Goal: Check status: Check status

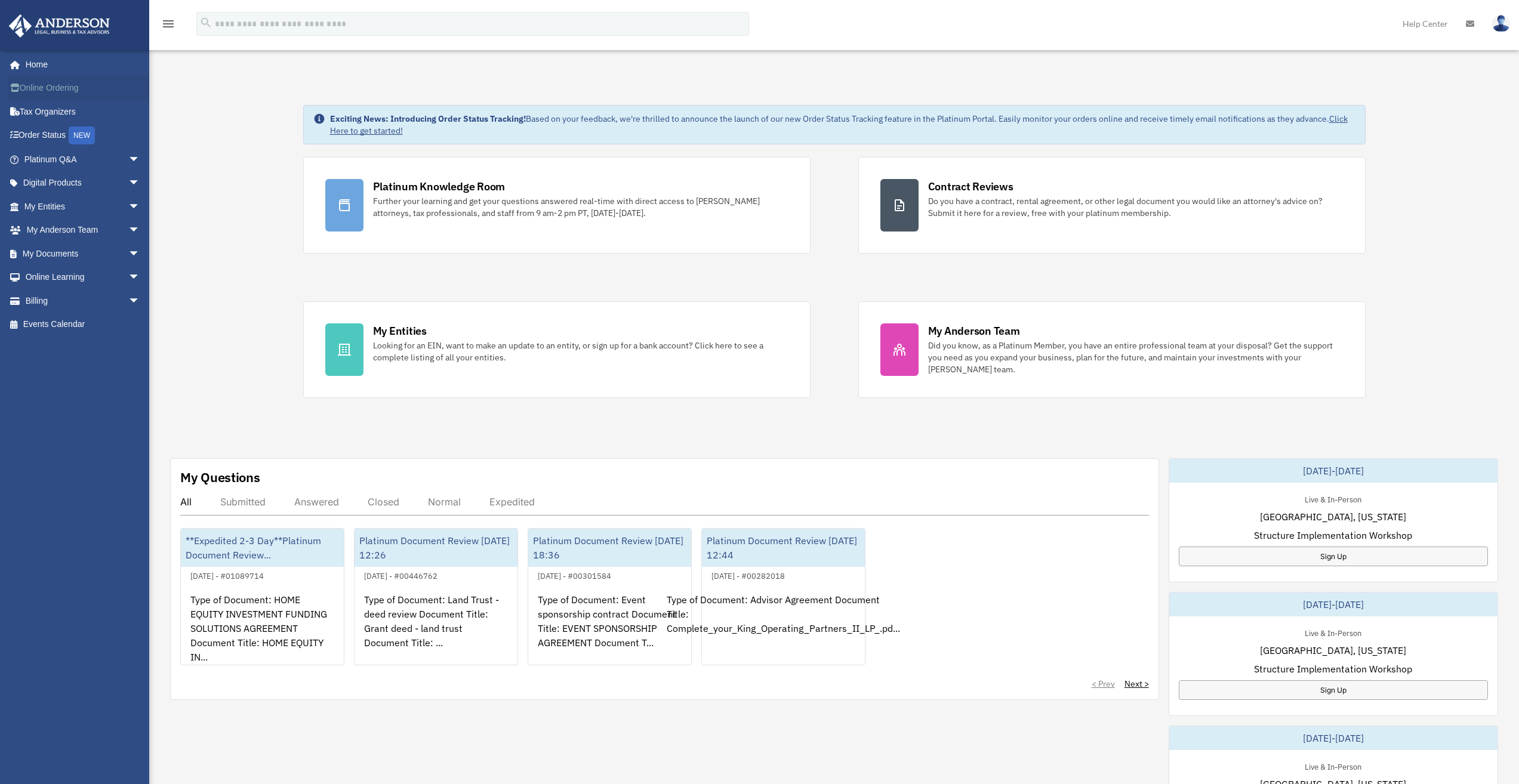
click at [55, 85] on link "Online Ordering" at bounding box center [83, 87] width 150 height 23
drag, startPoint x: 1380, startPoint y: 141, endPoint x: 620, endPoint y: 113, distance: 760.5
click at [621, 115] on div "Exciting News: Introducing Order Status Tracking! Based on your feedback, we're…" at bounding box center [834, 611] width 1387 height 1072
click at [614, 105] on div "Exciting News: Introducing Order Status Tracking! Based on your feedback, we're…" at bounding box center [834, 125] width 1062 height 40
click at [539, 135] on div "Exciting News: Introducing Order Status Tracking! Based on your feedback, we're…" at bounding box center [842, 124] width 1025 height 23
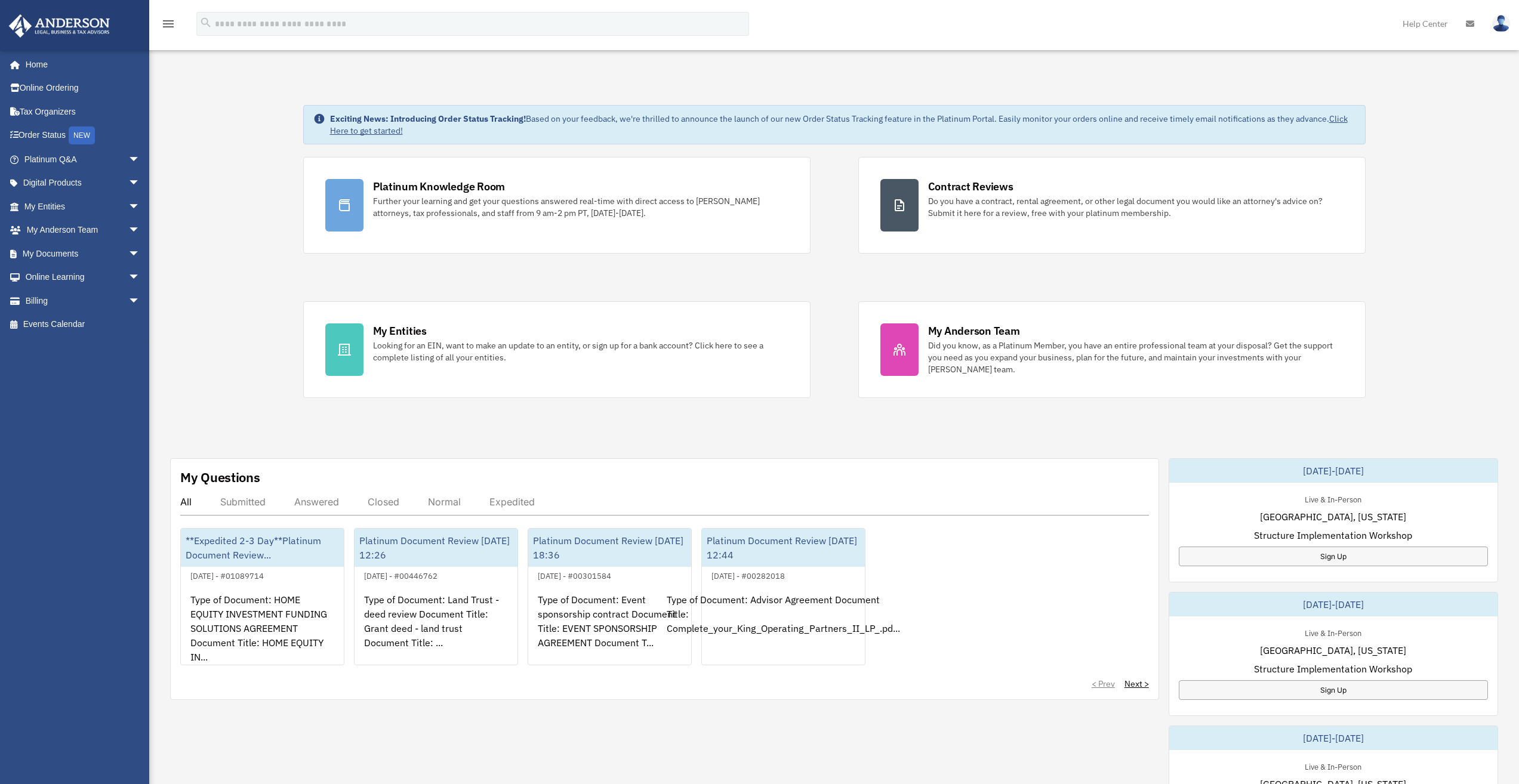
click at [539, 136] on div "Exciting News: Introducing Order Status Tracking! Based on your feedback, we're…" at bounding box center [842, 124] width 1025 height 23
click at [537, 138] on div "Exciting News: Introducing Order Status Tracking! Based on your feedback, we're…" at bounding box center [834, 125] width 1062 height 40
click at [267, 417] on div "Exciting News: Introducing Order Status Tracking! Based on your feedback, we're…" at bounding box center [834, 611] width 1387 height 1072
